Goal: Task Accomplishment & Management: Manage account settings

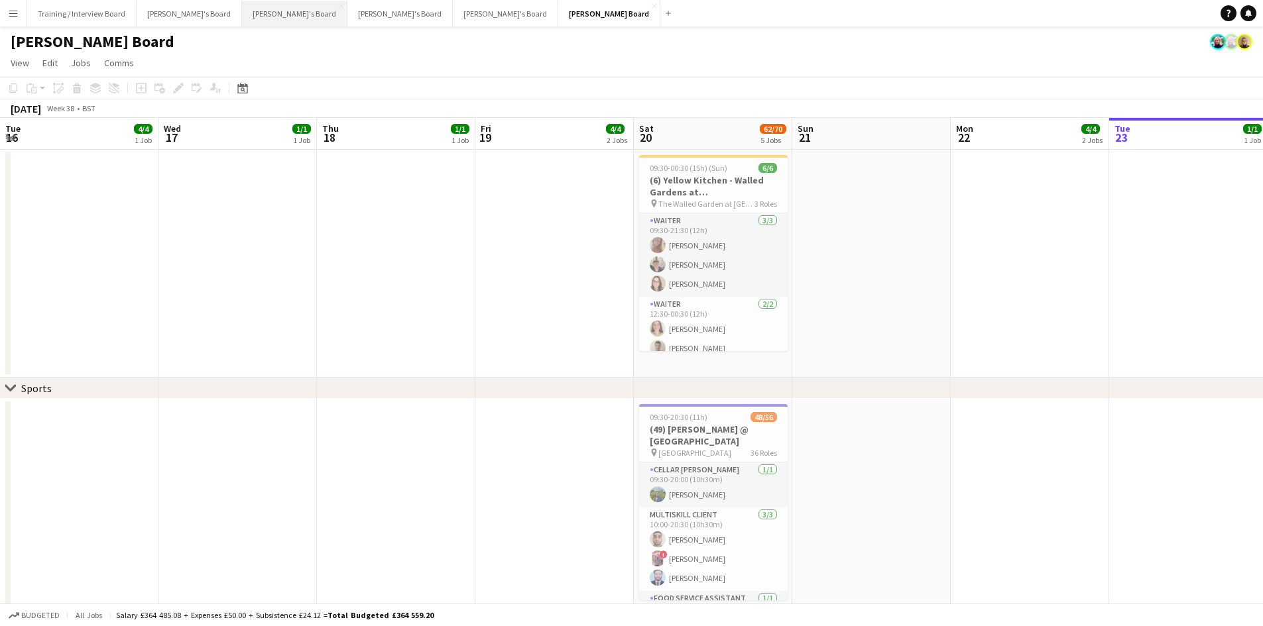
scroll to position [0, 329]
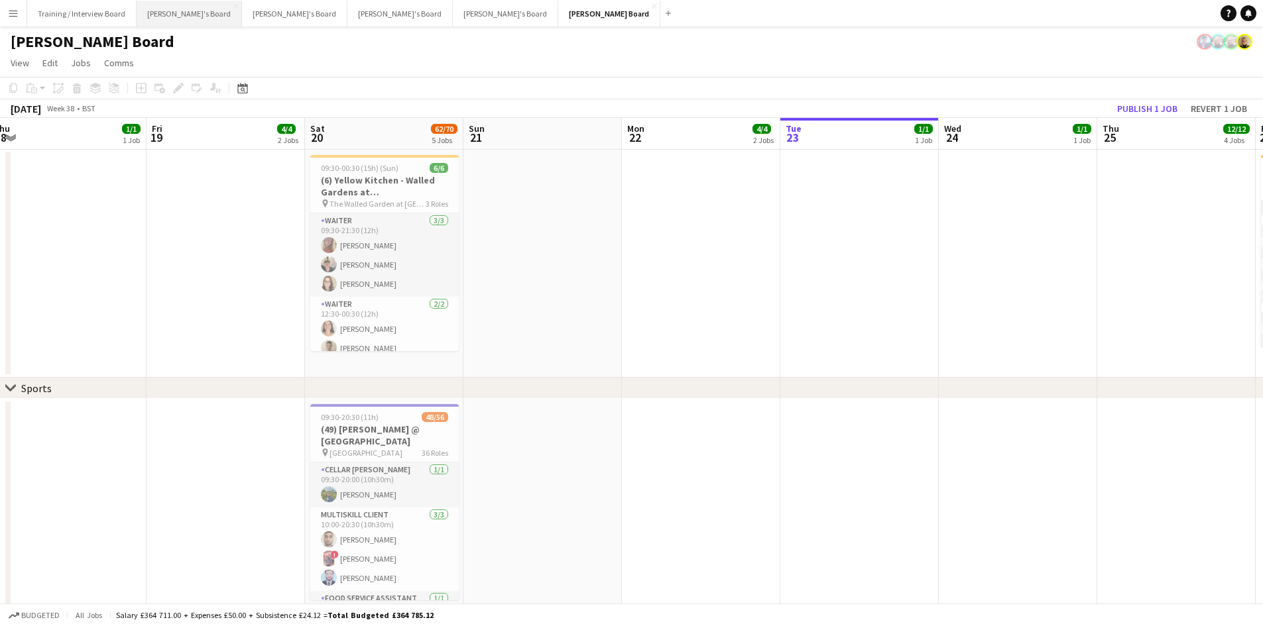
click at [159, 14] on button "[PERSON_NAME]'s Board Close" at bounding box center [189, 14] width 105 height 26
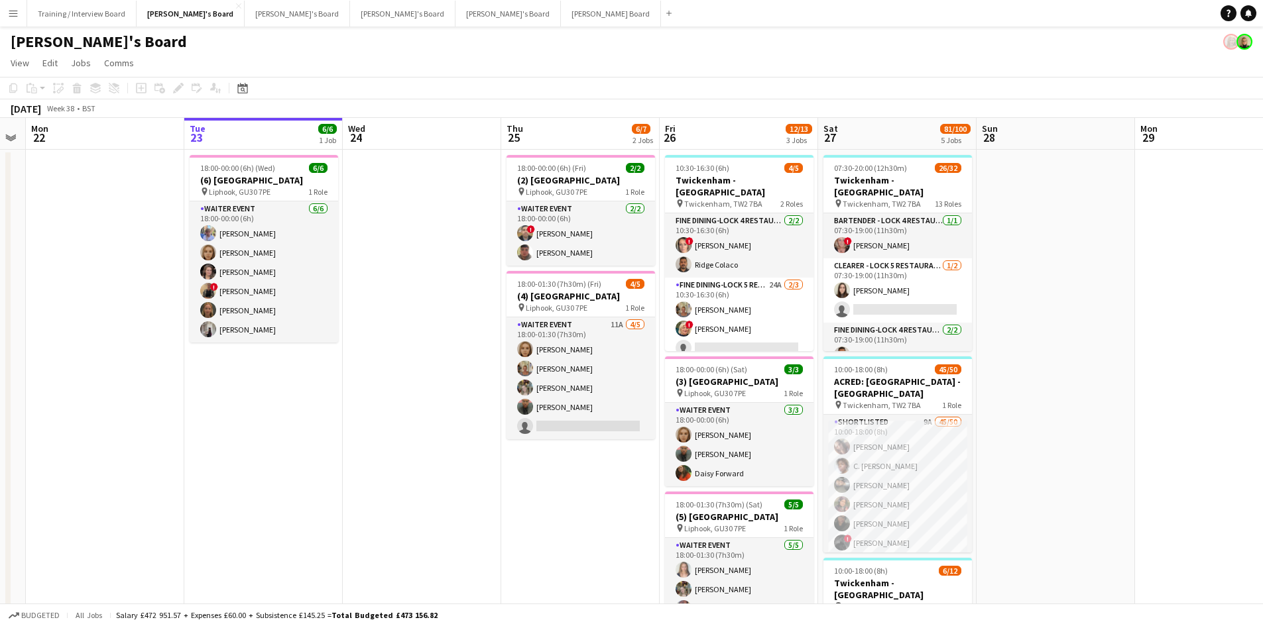
scroll to position [0, 416]
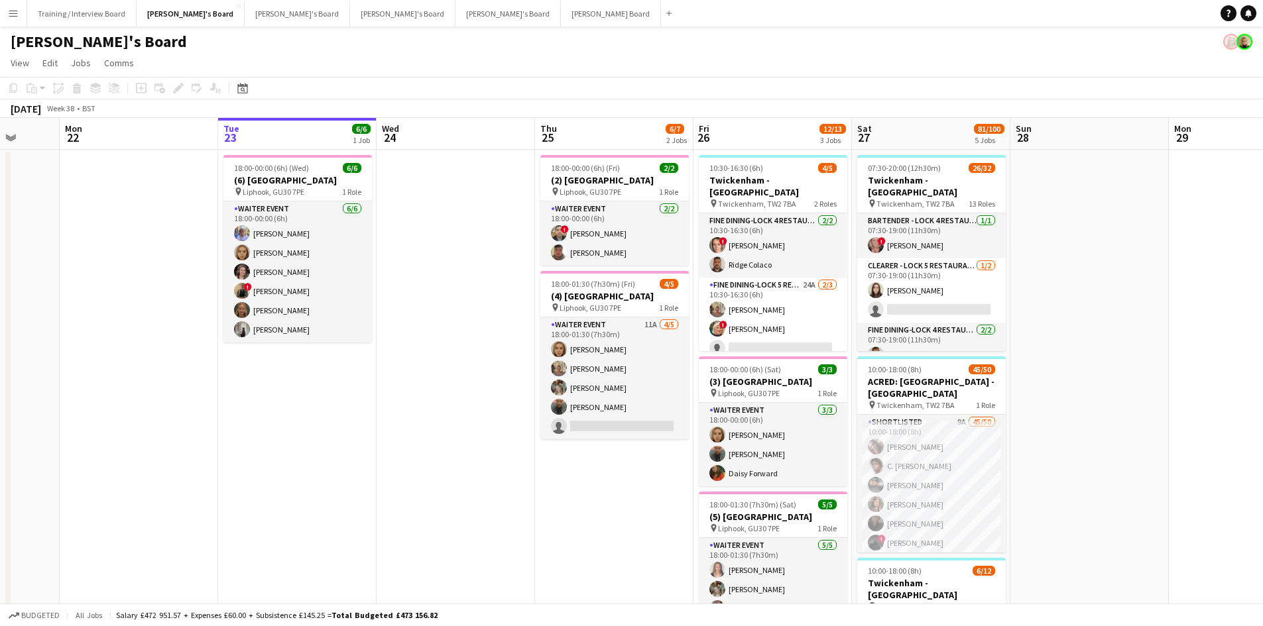
drag, startPoint x: 205, startPoint y: 139, endPoint x: 264, endPoint y: 140, distance: 59.7
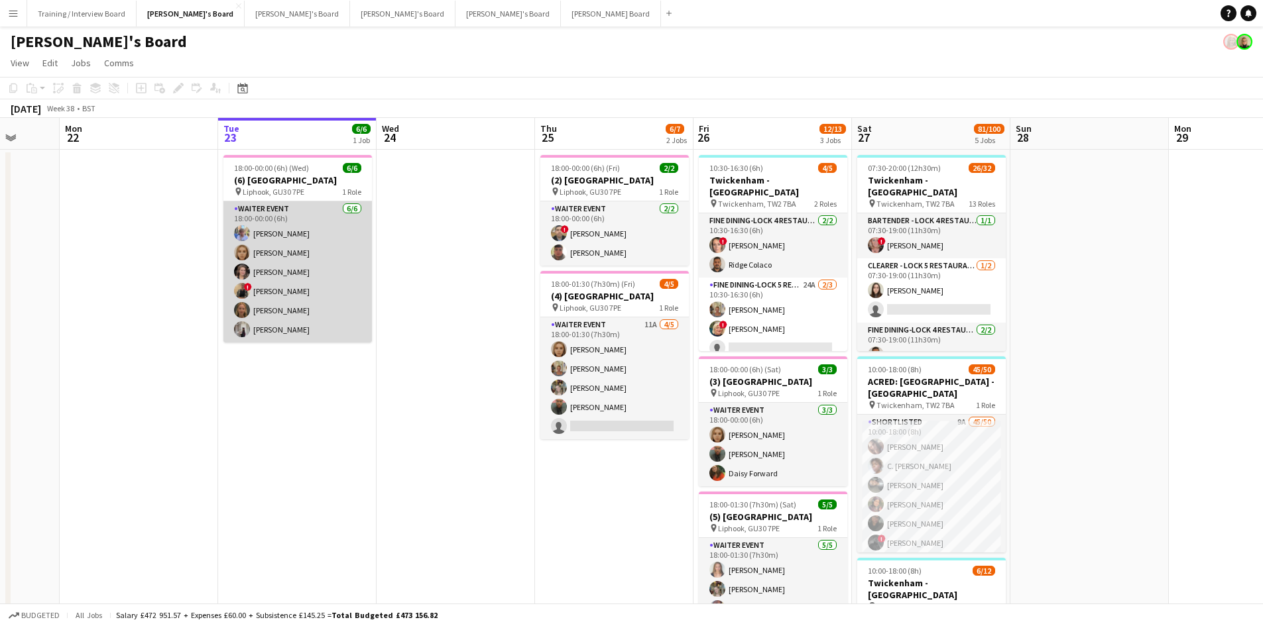
click at [270, 242] on app-card-role "WAITER EVENT [DATE] 18:00-00:00 (6h) [PERSON_NAME] [PERSON_NAME] [PERSON_NAME] …" at bounding box center [297, 272] width 148 height 141
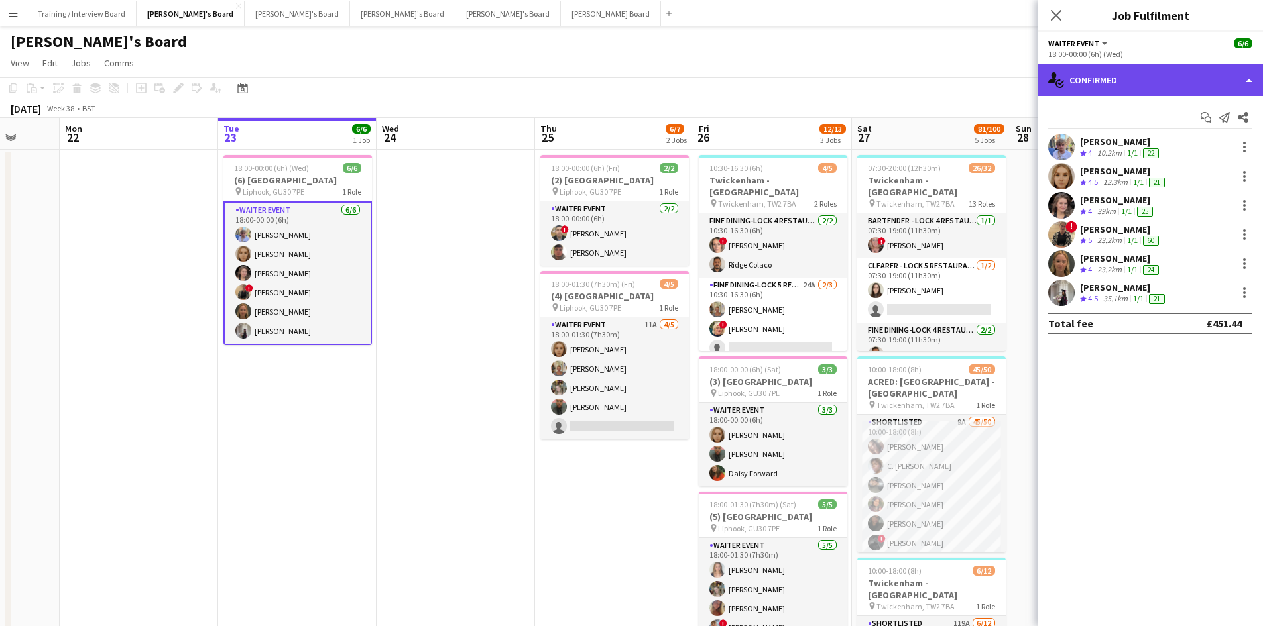
click at [1124, 82] on div "single-neutral-actions-check-2 Confirmed" at bounding box center [1149, 80] width 225 height 32
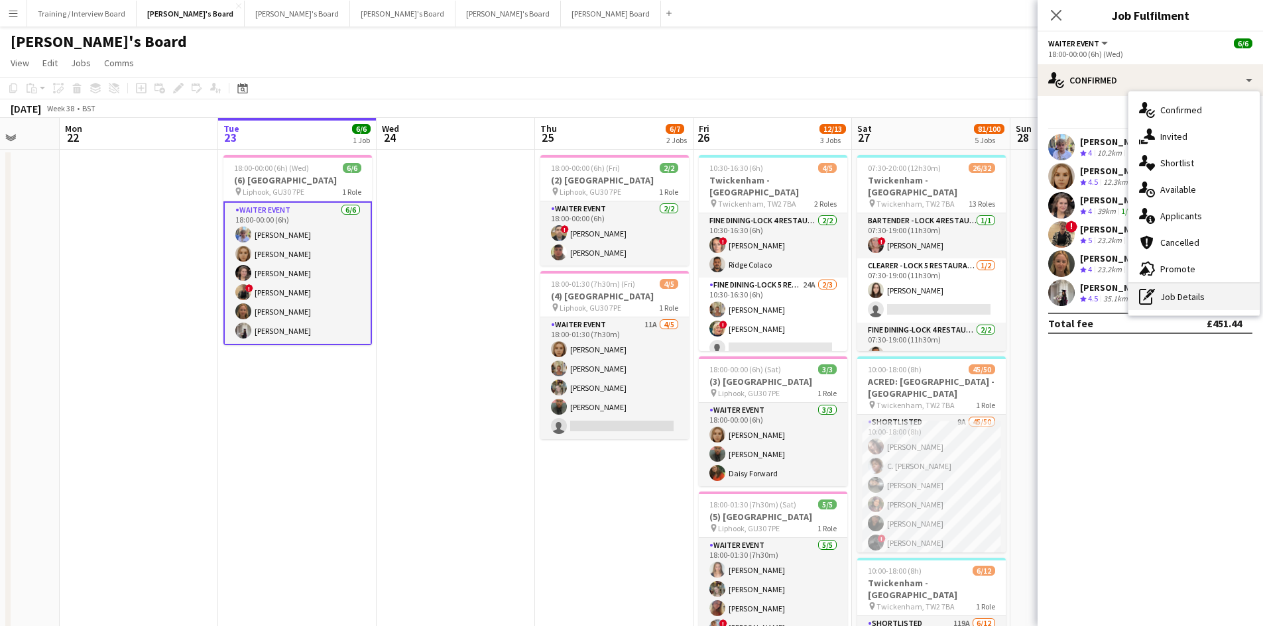
click at [1182, 299] on div "pen-write Job Details" at bounding box center [1193, 297] width 131 height 27
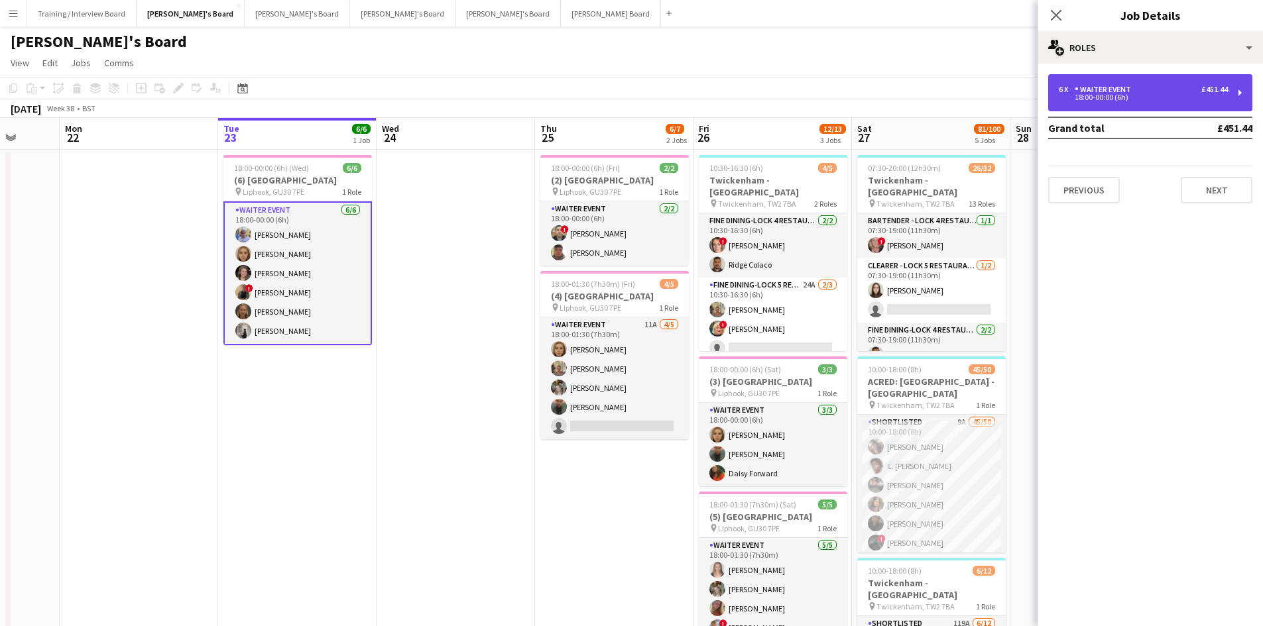
click at [1114, 89] on div "WAITER EVENT" at bounding box center [1106, 89] width 62 height 9
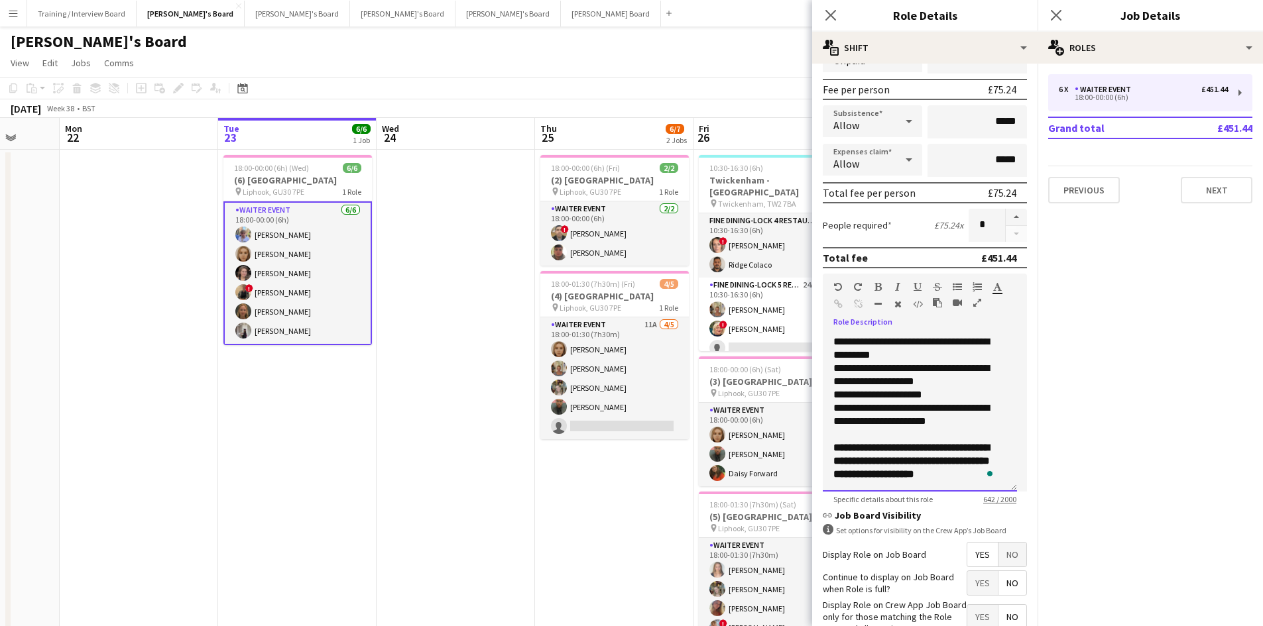
scroll to position [0, 0]
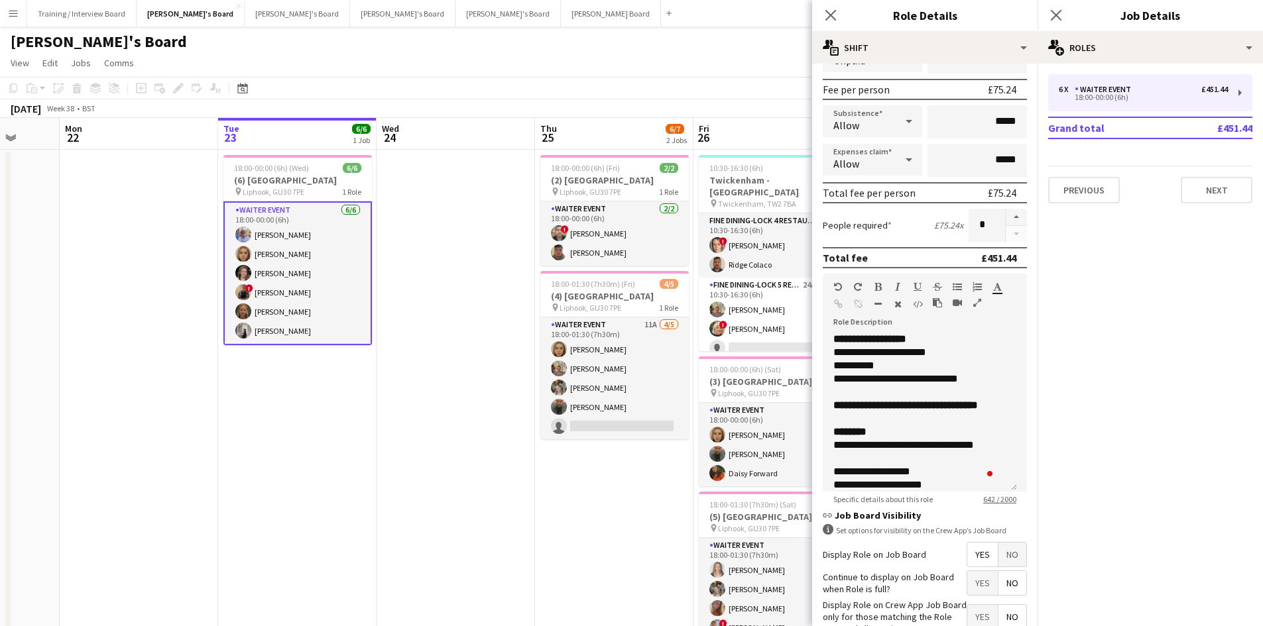
click at [832, 13] on icon "Close pop-in" at bounding box center [830, 15] width 11 height 11
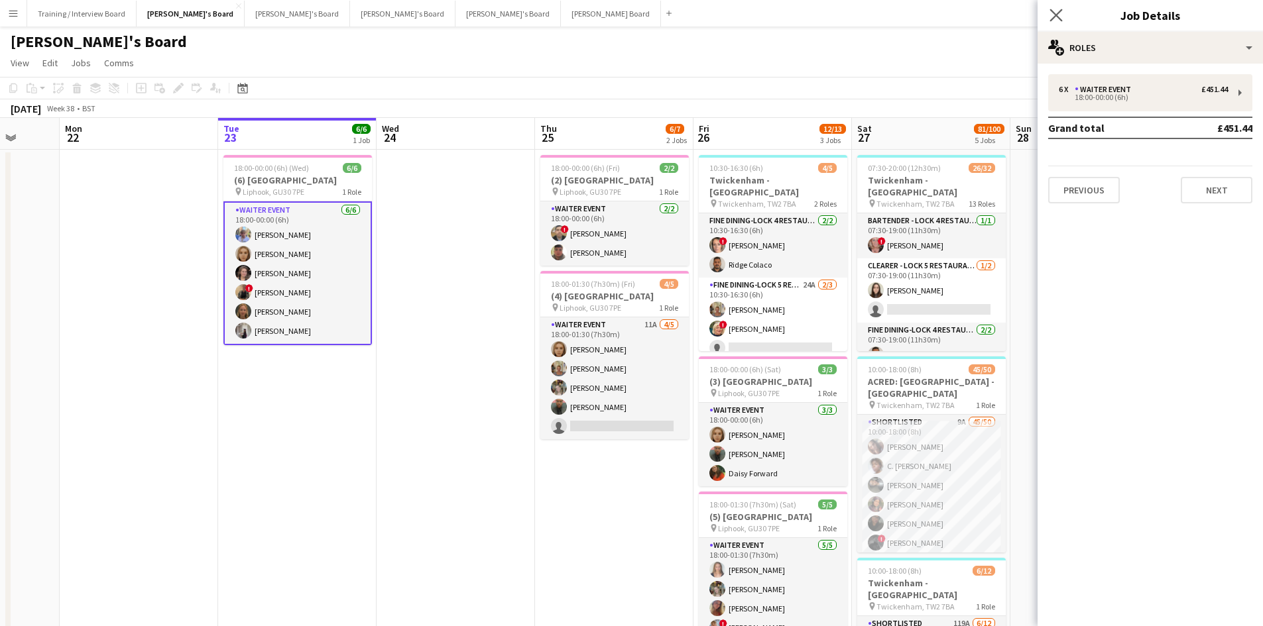
click at [1056, 9] on icon "Close pop-in" at bounding box center [1055, 15] width 13 height 13
